Goal: Task Accomplishment & Management: Manage account settings

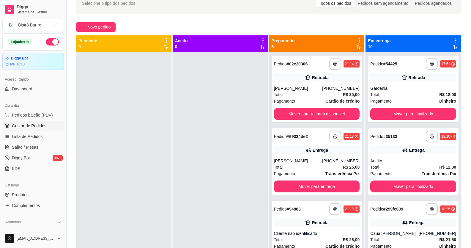
scroll to position [31, 0]
click at [336, 115] on button "Mover para retirada disponível" at bounding box center [316, 114] width 83 height 12
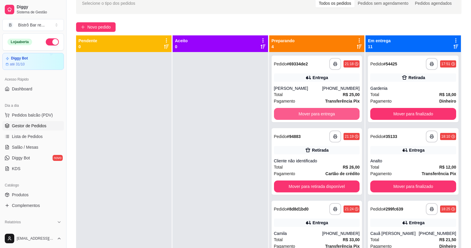
click at [336, 115] on button "Mover para entrega" at bounding box center [317, 114] width 86 height 12
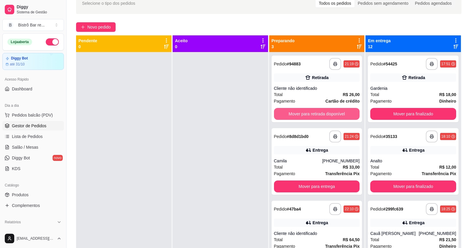
click at [336, 115] on button "Mover para retirada disponível" at bounding box center [317, 114] width 86 height 12
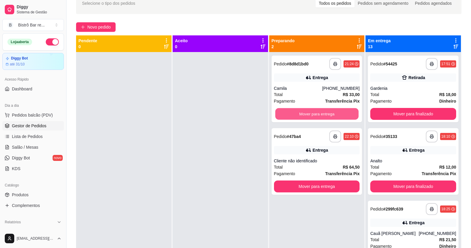
click at [336, 115] on button "Mover para entrega" at bounding box center [316, 114] width 83 height 12
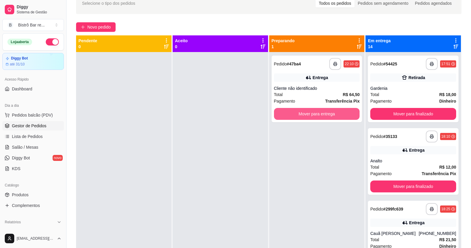
click at [336, 115] on button "Mover para entrega" at bounding box center [317, 114] width 86 height 12
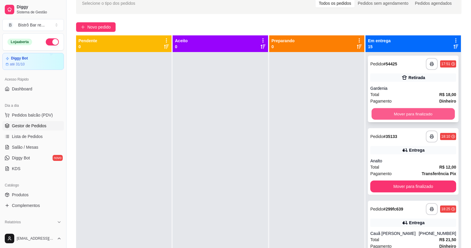
click at [425, 111] on button "Mover para finalizado" at bounding box center [412, 114] width 83 height 12
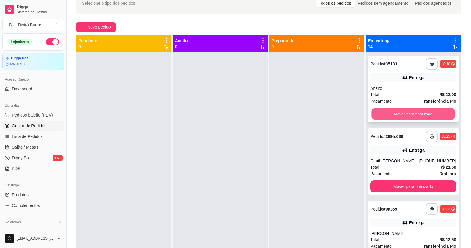
click at [422, 115] on button "Mover para finalizado" at bounding box center [412, 114] width 83 height 12
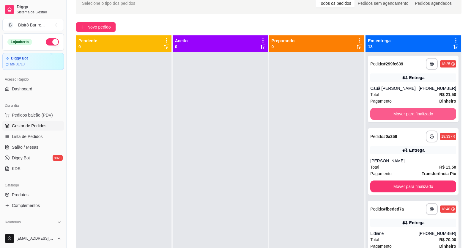
click at [422, 115] on button "Mover para finalizado" at bounding box center [413, 114] width 86 height 12
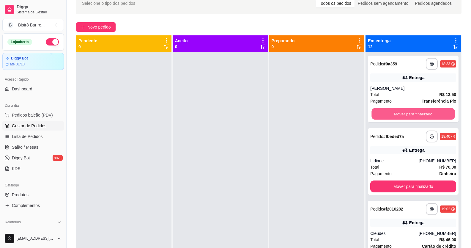
click at [422, 115] on button "Mover para finalizado" at bounding box center [412, 114] width 83 height 12
click at [422, 115] on button "Mover para finalizado" at bounding box center [413, 114] width 86 height 12
click at [422, 115] on button "Mover para finalizado" at bounding box center [412, 114] width 83 height 12
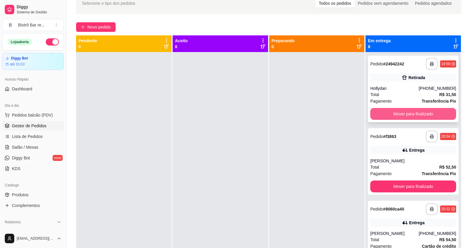
click at [389, 113] on button "Mover para finalizado" at bounding box center [413, 114] width 86 height 12
click at [381, 113] on button "Mover para finalizado" at bounding box center [413, 114] width 86 height 12
click at [380, 113] on button "Mover para finalizado" at bounding box center [413, 114] width 86 height 12
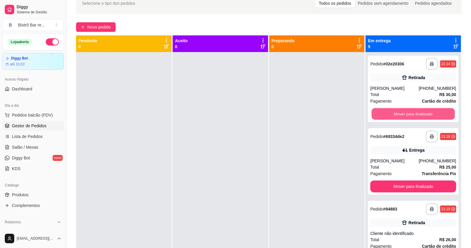
click at [380, 113] on button "Mover para finalizado" at bounding box center [412, 114] width 83 height 12
click at [380, 113] on button "Mover para finalizado" at bounding box center [413, 114] width 86 height 12
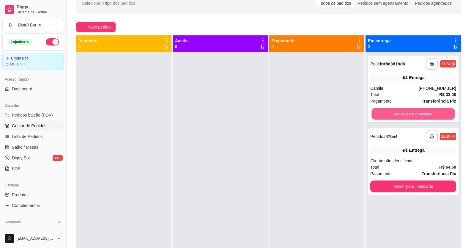
click at [380, 113] on button "Mover para finalizado" at bounding box center [412, 114] width 83 height 12
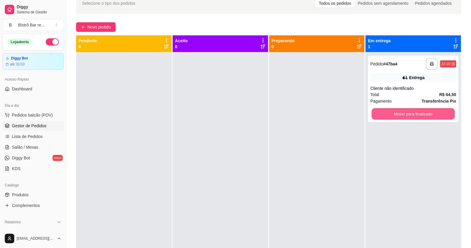
click at [380, 113] on button "Mover para finalizado" at bounding box center [412, 114] width 83 height 12
